Goal: Find specific page/section: Find specific page/section

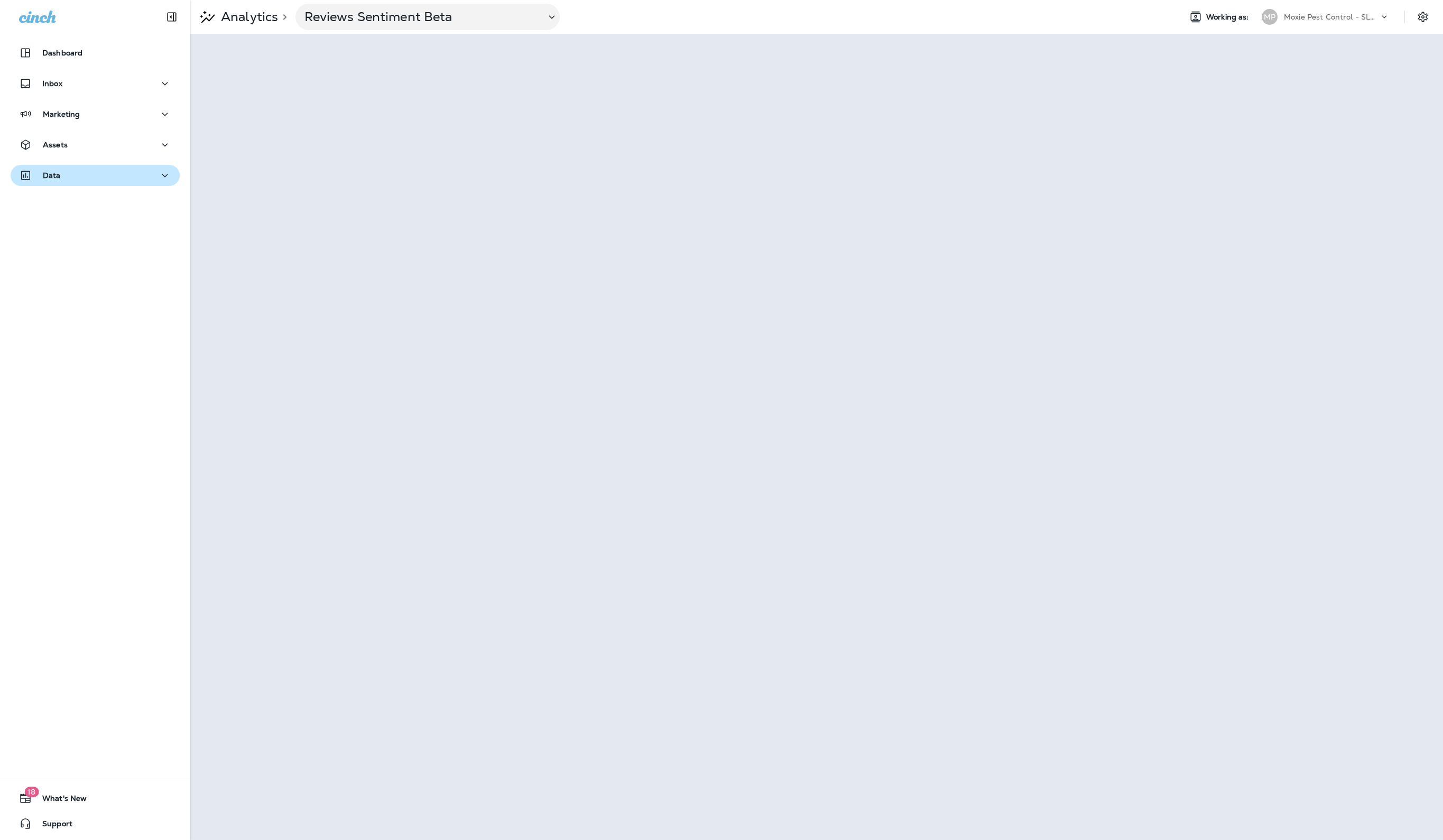
click at [51, 179] on p "Data" at bounding box center [52, 175] width 18 height 8
click at [57, 201] on p "Analytics" at bounding box center [63, 204] width 44 height 10
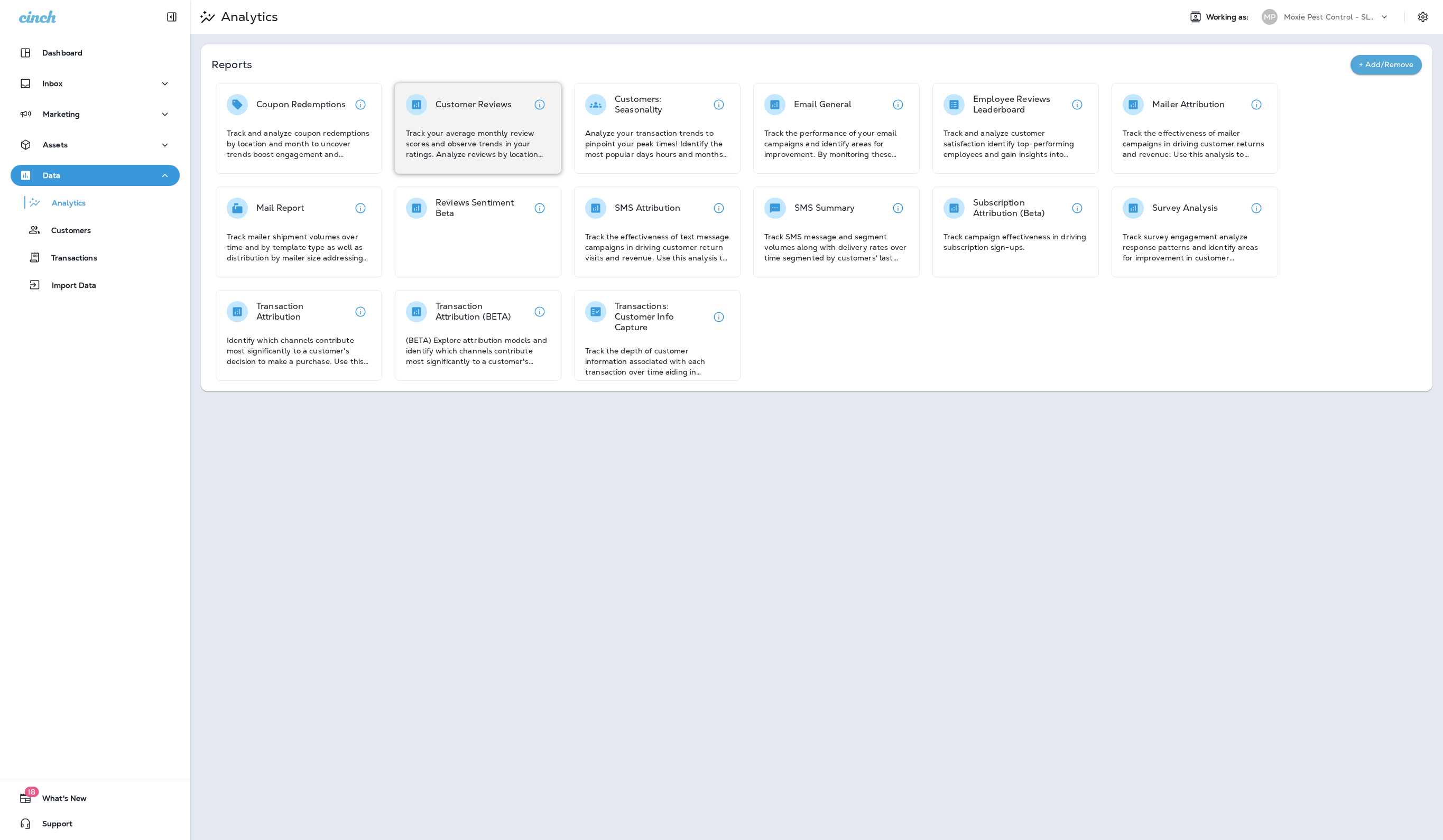
click at [496, 124] on div "Customer Reviews Track your average monthly review scores and observe trends in…" at bounding box center [477, 127] width 144 height 65
